Goal: Task Accomplishment & Management: Manage account settings

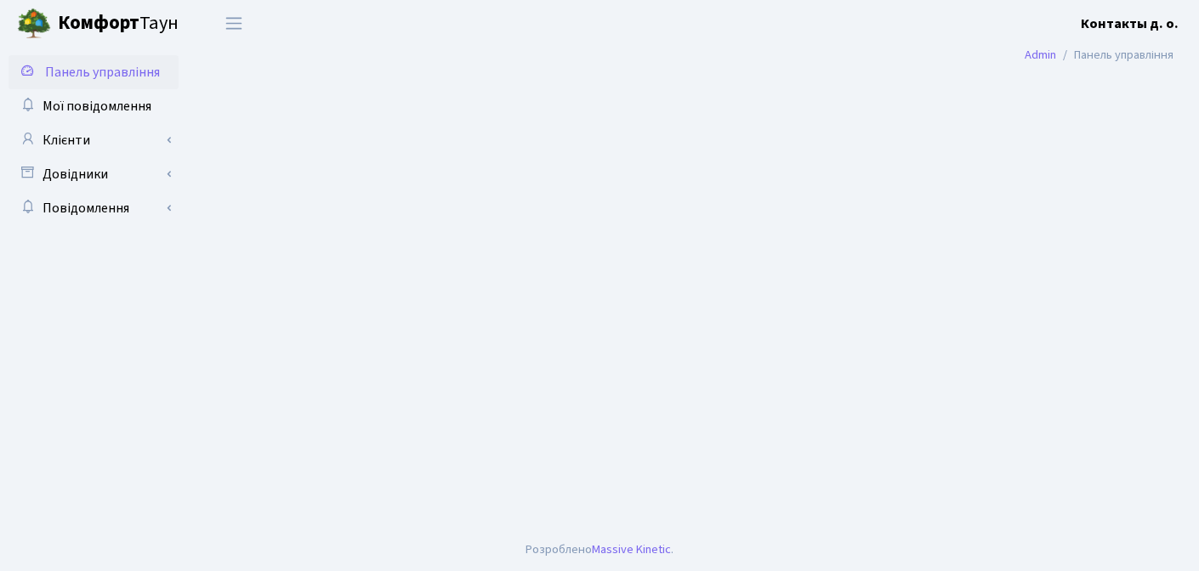
click at [128, 71] on span "Панель управління" at bounding box center [102, 72] width 115 height 19
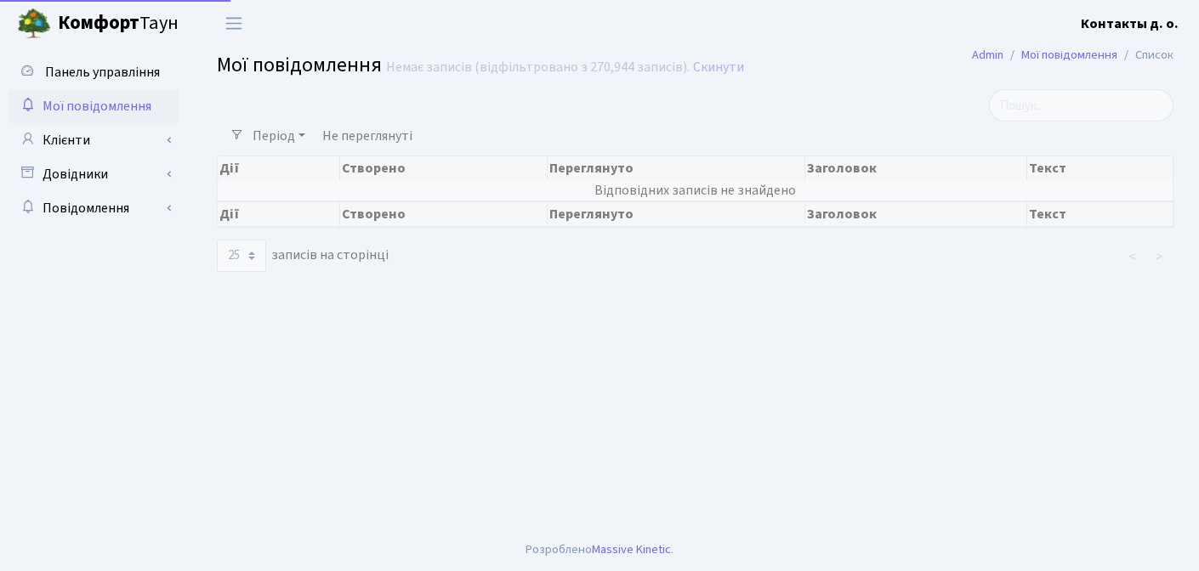
select select "25"
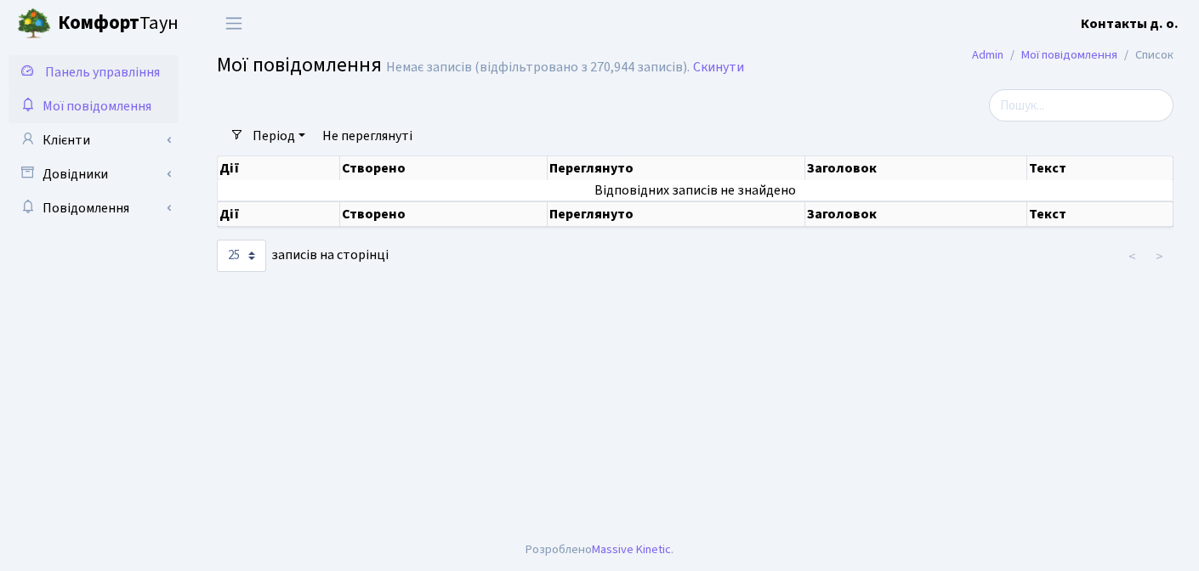
click at [127, 72] on span "Панель управління" at bounding box center [102, 72] width 115 height 19
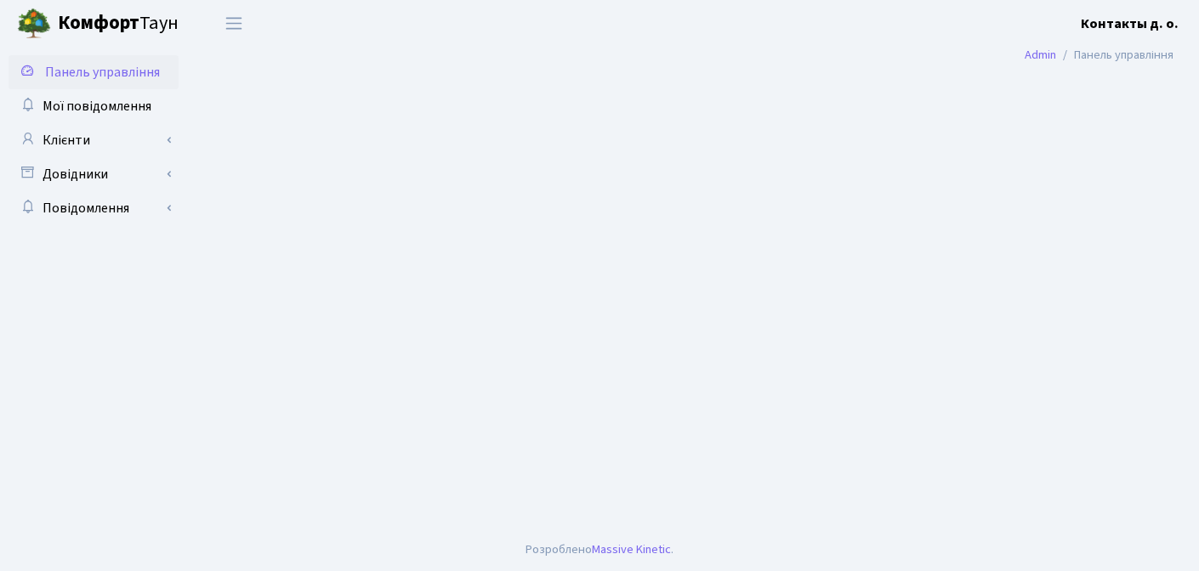
click at [1128, 25] on b "Контакты д. о." at bounding box center [1130, 23] width 98 height 19
click at [1074, 94] on link "Вийти" at bounding box center [1092, 93] width 169 height 26
